Goal: Transaction & Acquisition: Purchase product/service

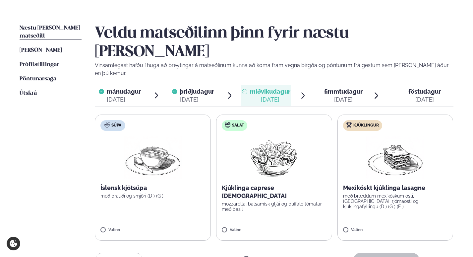
scroll to position [166, 0]
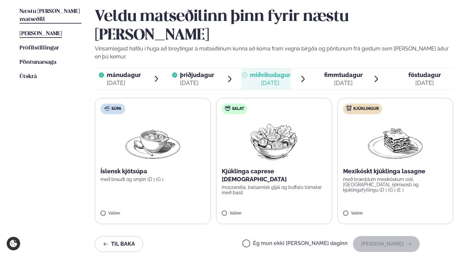
click at [46, 31] on span "[PERSON_NAME]" at bounding box center [41, 34] width 42 height 6
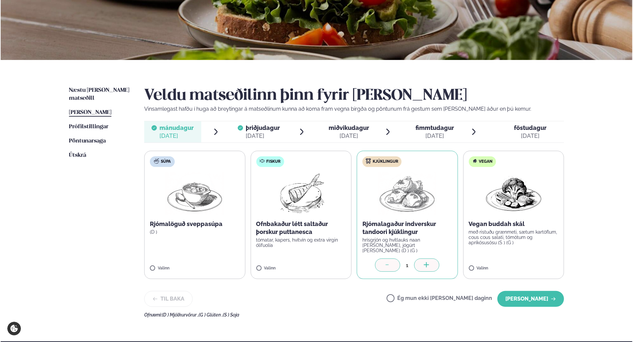
scroll to position [88, 0]
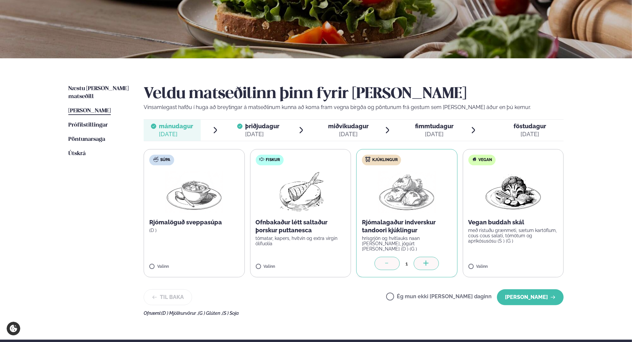
click at [266, 129] on div "þriðjudagur þri. [DATE]" at bounding box center [262, 130] width 34 height 16
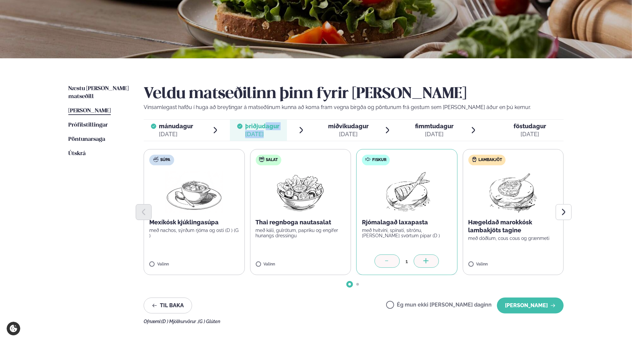
click at [393, 256] on div at bounding box center [387, 261] width 25 height 13
click at [473, 256] on button "[PERSON_NAME]" at bounding box center [530, 306] width 67 height 16
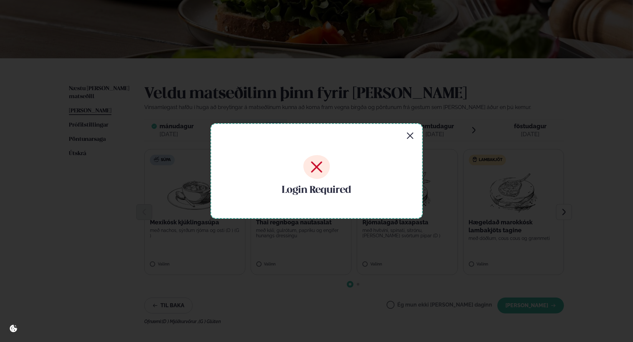
click at [410, 135] on icon "button" at bounding box center [410, 136] width 6 height 6
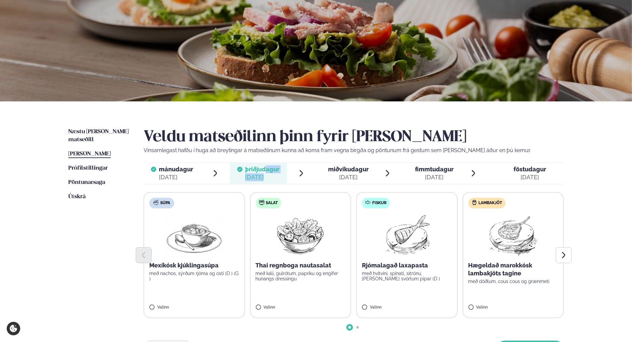
scroll to position [0, 0]
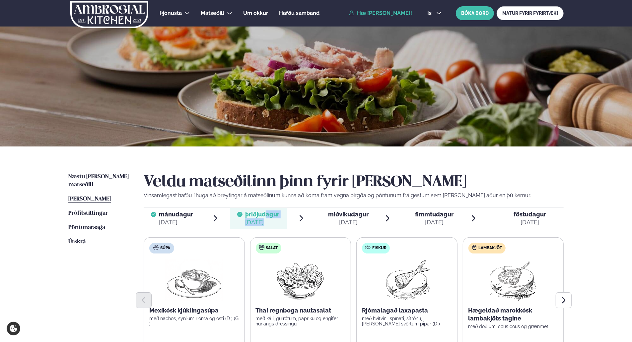
click at [389, 12] on link "Hæ [PERSON_NAME]!" at bounding box center [380, 13] width 63 height 6
click at [125, 16] on img at bounding box center [109, 14] width 79 height 27
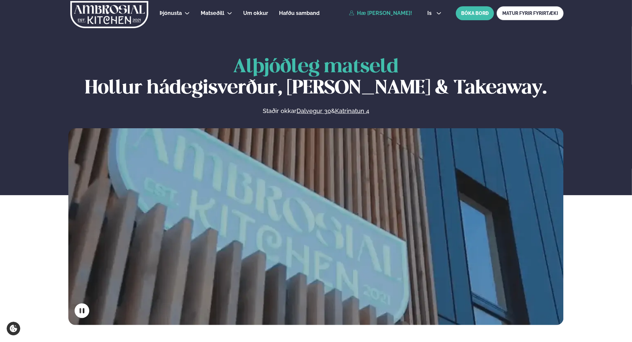
click at [365, 12] on link "Hæ [PERSON_NAME]!" at bounding box center [380, 13] width 63 height 6
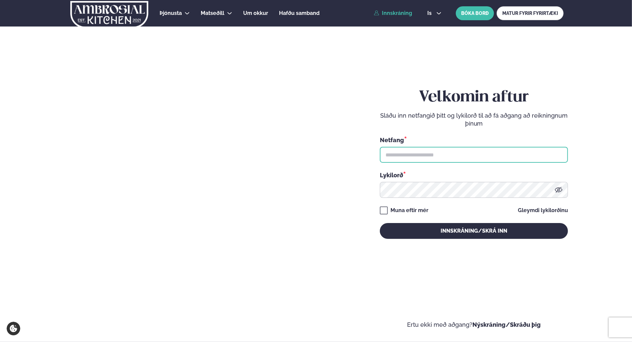
type input "**********"
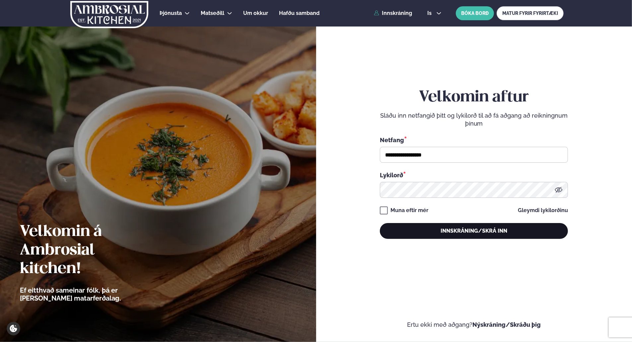
click at [472, 232] on button "Innskráning/Skrá inn" at bounding box center [474, 231] width 188 height 16
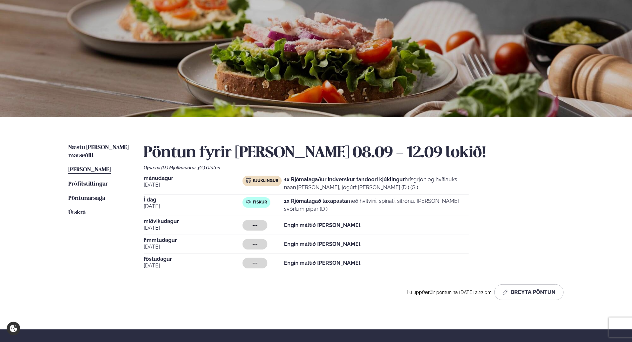
scroll to position [44, 0]
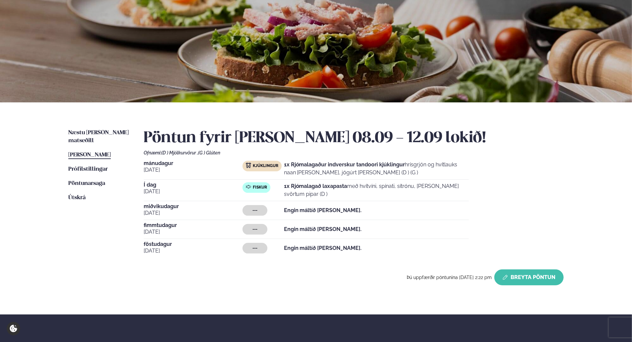
click at [473, 256] on button "Breyta Pöntun" at bounding box center [528, 278] width 69 height 16
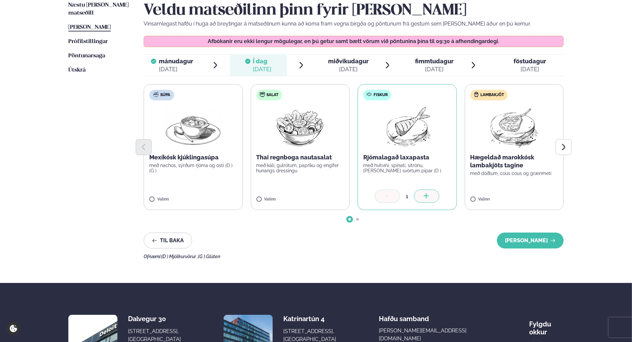
scroll to position [177, 0]
